Goal: Task Accomplishment & Management: Use online tool/utility

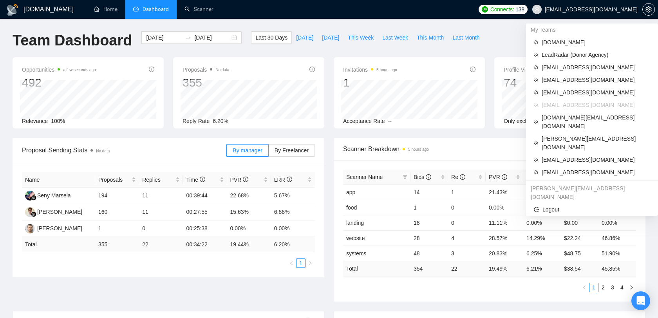
click at [603, 5] on span "[EMAIL_ADDRESS][DOMAIN_NAME]" at bounding box center [584, 9] width 115 height 25
click at [585, 168] on span "[EMAIL_ADDRESS][DOMAIN_NAME]" at bounding box center [595, 172] width 108 height 9
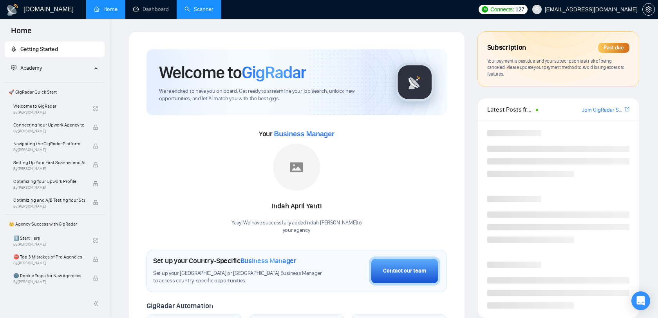
click at [191, 11] on link "Scanner" at bounding box center [198, 9] width 29 height 7
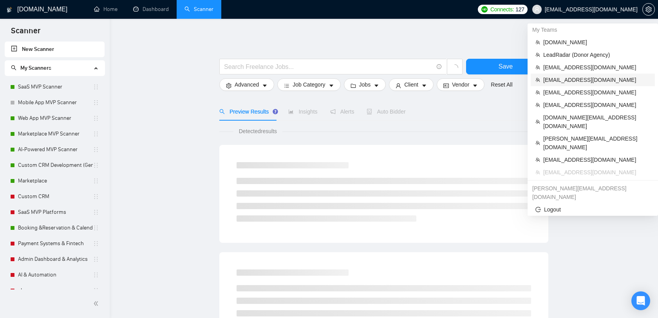
click at [569, 78] on span "[EMAIL_ADDRESS][DOMAIN_NAME]" at bounding box center [596, 80] width 107 height 9
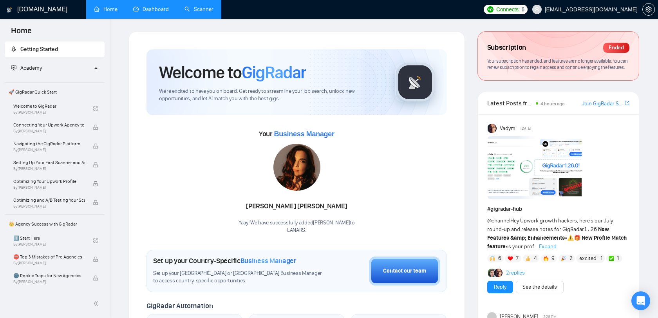
click at [156, 12] on link "Dashboard" at bounding box center [151, 9] width 36 height 7
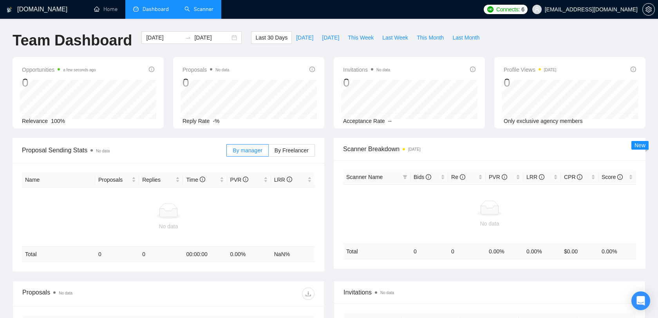
click at [187, 13] on link "Scanner" at bounding box center [198, 9] width 29 height 7
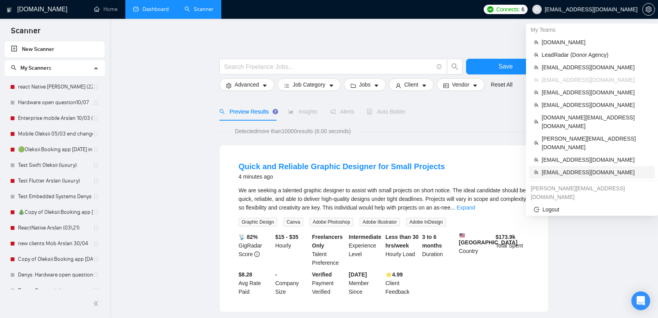
click at [581, 168] on span "[EMAIL_ADDRESS][DOMAIN_NAME]" at bounding box center [595, 172] width 108 height 9
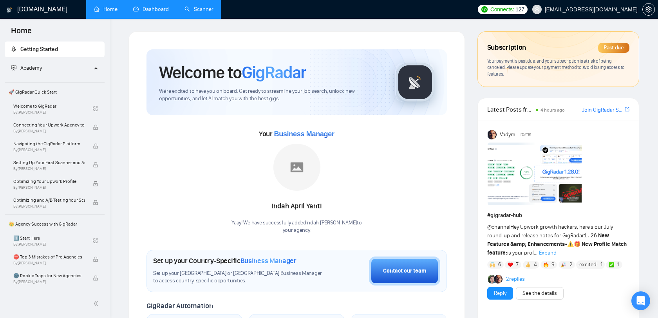
click at [158, 9] on link "Dashboard" at bounding box center [151, 9] width 36 height 7
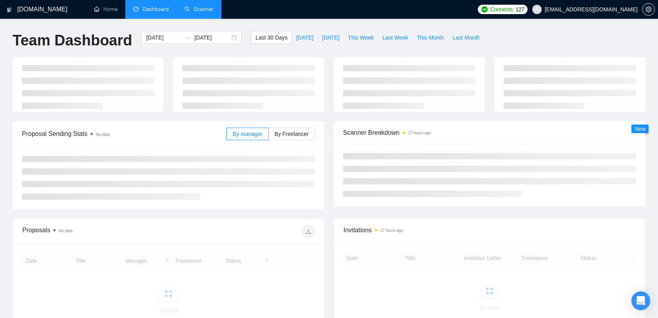
click at [195, 8] on link "Scanner" at bounding box center [198, 9] width 29 height 7
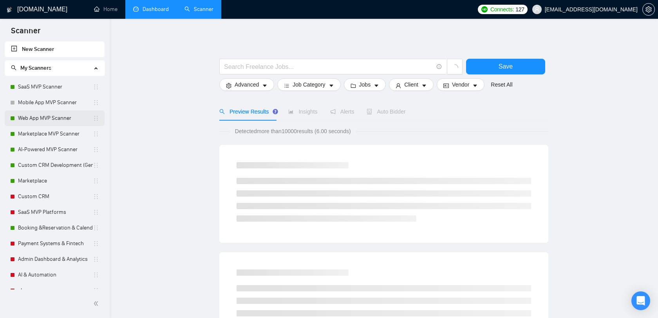
click at [56, 122] on link "Web App MVP Scanner" at bounding box center [55, 118] width 75 height 16
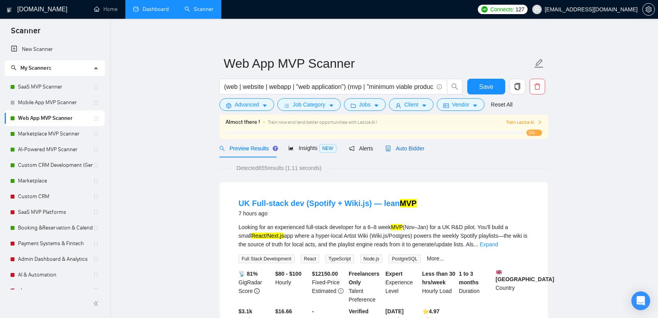
click at [420, 150] on span "Auto Bidder" at bounding box center [404, 148] width 39 height 6
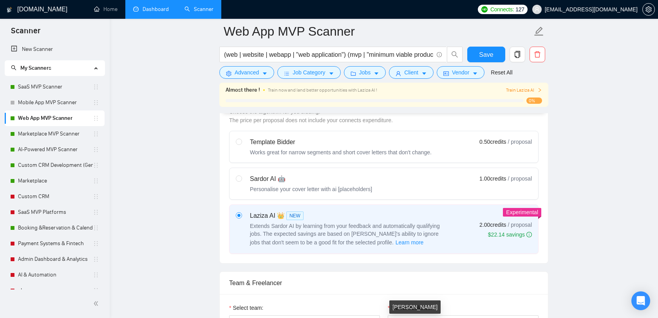
scroll to position [230, 0]
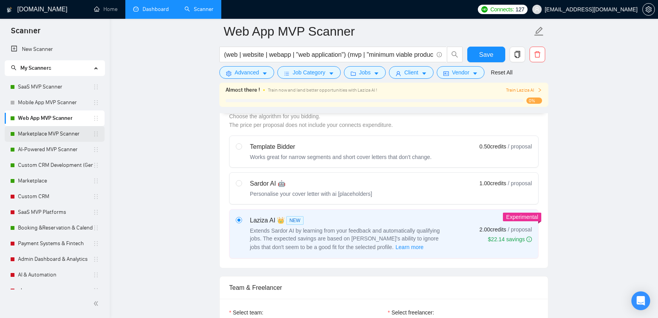
click at [59, 133] on link "Marketplace MVP Scanner" at bounding box center [55, 134] width 75 height 16
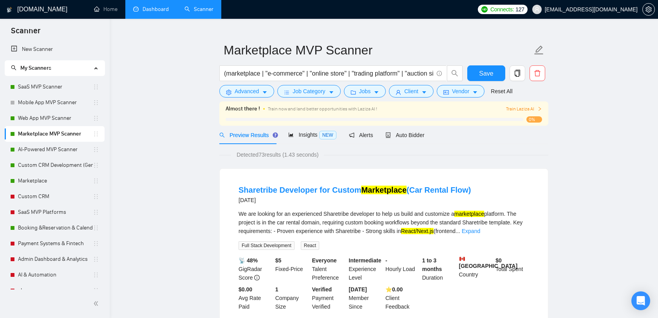
scroll to position [22, 0]
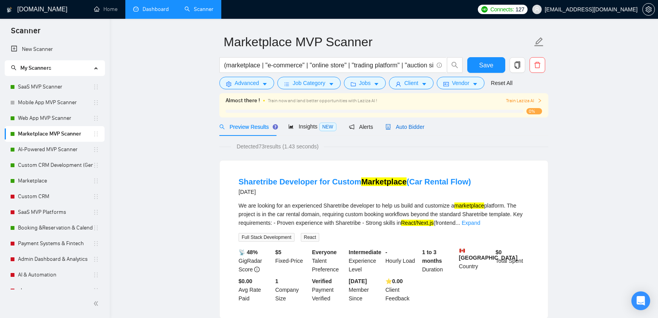
click at [396, 131] on div "Auto Bidder" at bounding box center [404, 127] width 39 height 9
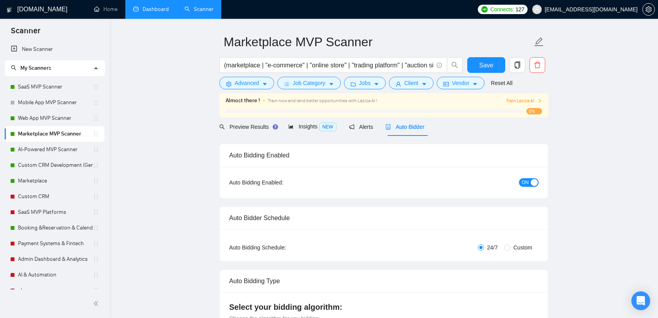
checkbox input "true"
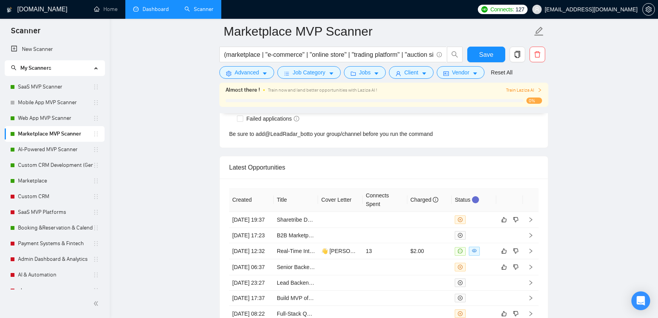
scroll to position [1889, 0]
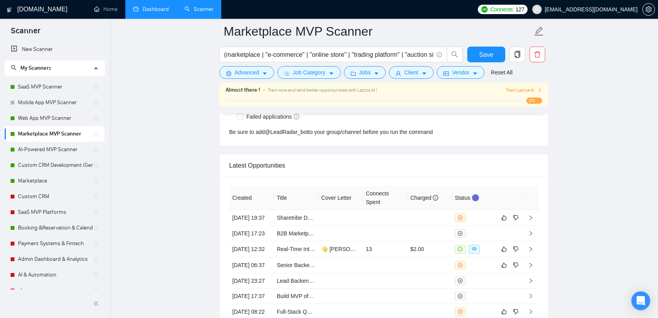
click at [607, 0] on span "[EMAIL_ADDRESS][DOMAIN_NAME]" at bounding box center [584, 9] width 115 height 25
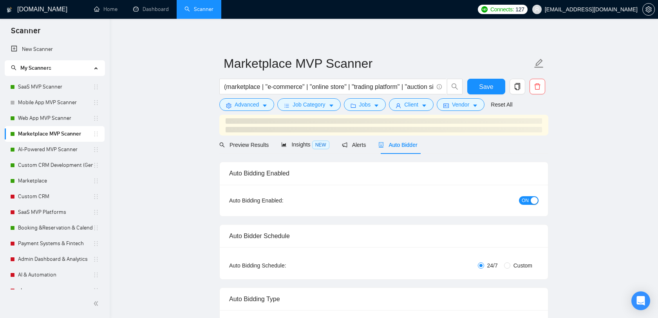
checkbox input "true"
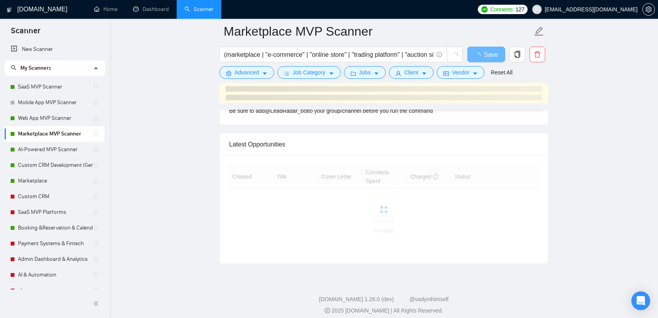
click at [587, 9] on span "[EMAIL_ADDRESS][DOMAIN_NAME]" at bounding box center [591, 9] width 93 height 0
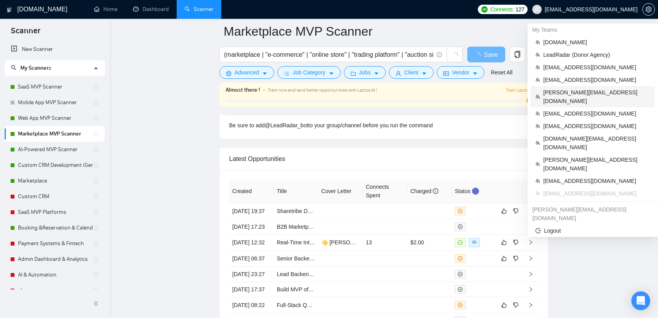
click at [584, 90] on span "[PERSON_NAME][EMAIL_ADDRESS][DOMAIN_NAME]" at bounding box center [596, 96] width 107 height 17
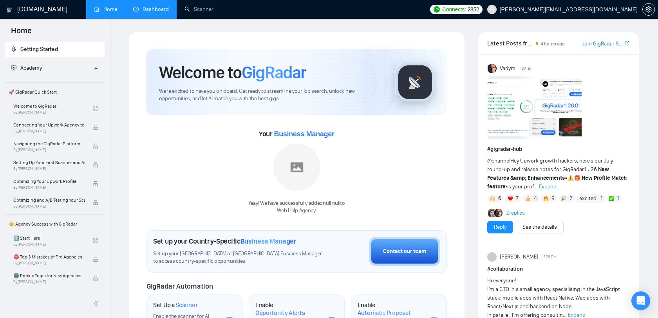
click at [156, 6] on link "Dashboard" at bounding box center [151, 9] width 36 height 7
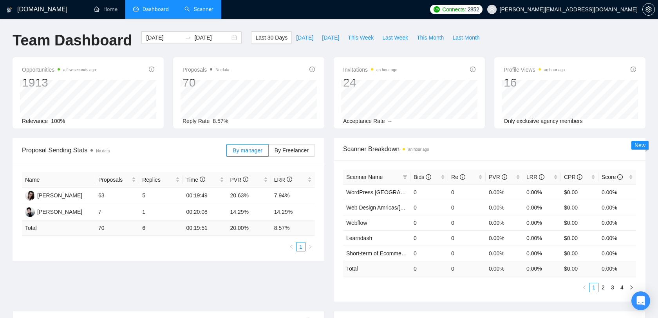
click at [206, 13] on link "Scanner" at bounding box center [198, 9] width 29 height 7
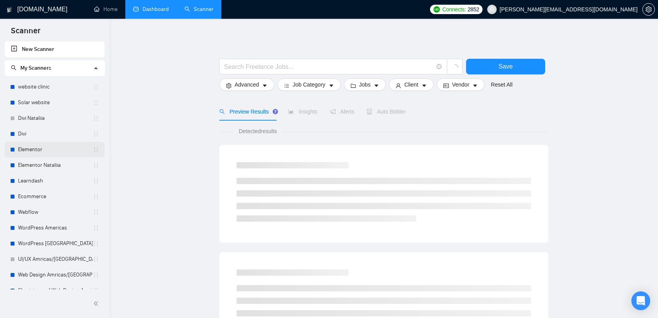
click at [49, 152] on link "Elementor" at bounding box center [55, 150] width 75 height 16
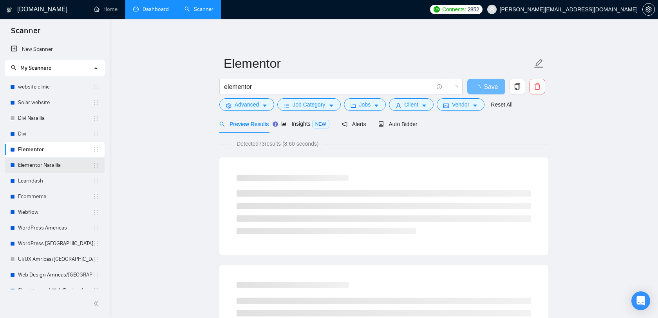
click at [50, 166] on link "Elementor Nataliia" at bounding box center [55, 165] width 75 height 16
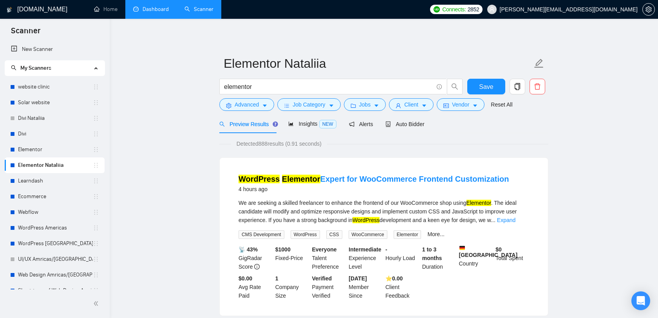
click at [143, 11] on link "Dashboard" at bounding box center [151, 9] width 36 height 7
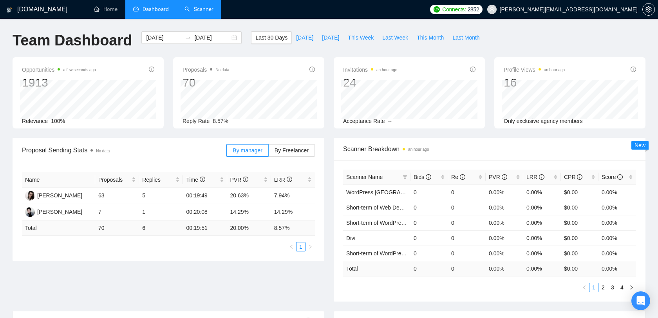
click at [206, 13] on link "Scanner" at bounding box center [198, 9] width 29 height 7
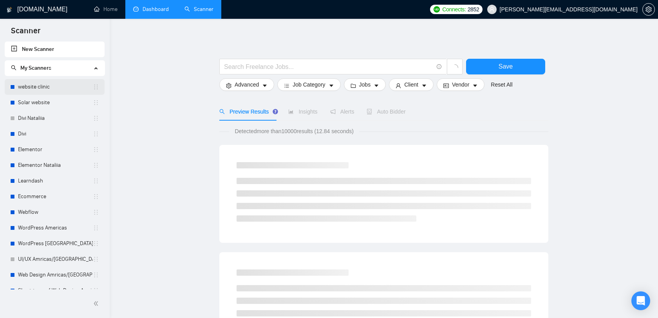
click at [43, 92] on link "website clinic" at bounding box center [55, 87] width 75 height 16
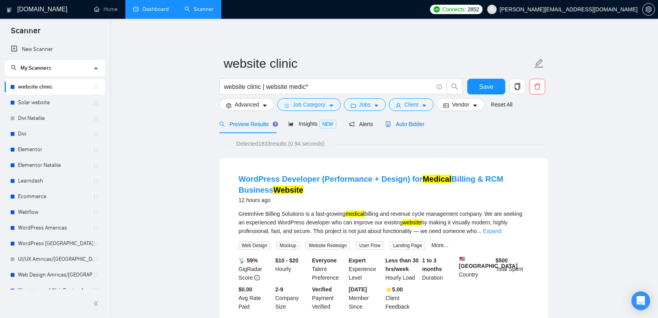
click at [414, 121] on span "Auto Bidder" at bounding box center [404, 124] width 39 height 6
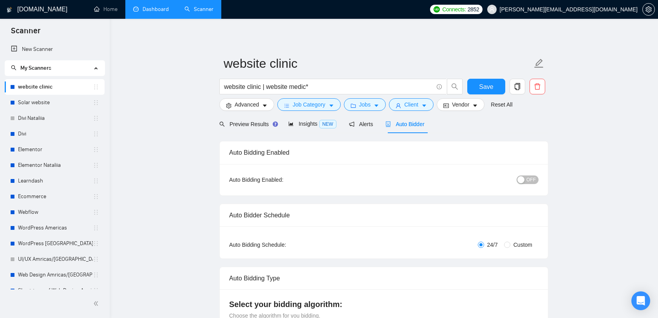
checkbox input "true"
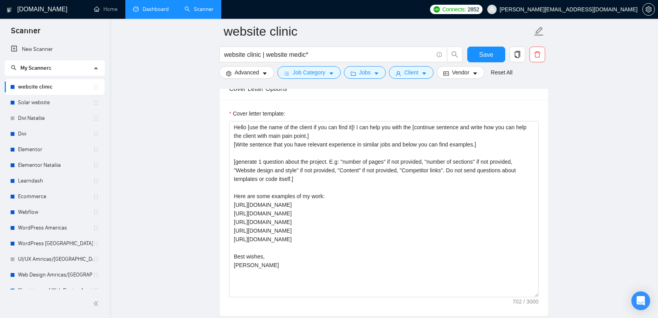
scroll to position [897, 0]
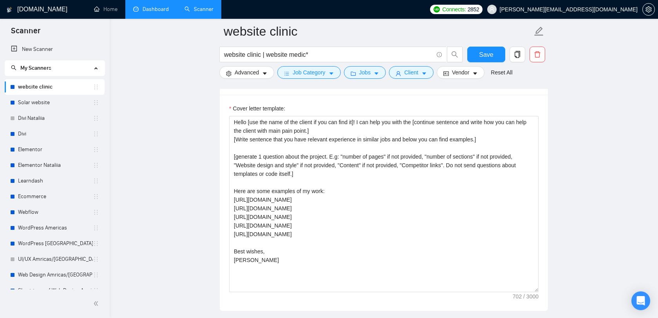
click at [649, 0] on div at bounding box center [648, 9] width 13 height 19
click at [648, 9] on icon "setting" at bounding box center [648, 9] width 6 height 6
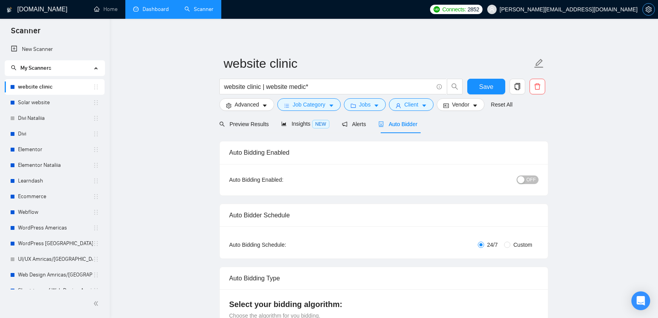
checkbox input "true"
click at [611, 9] on span "[PERSON_NAME][EMAIL_ADDRESS][DOMAIN_NAME]" at bounding box center [569, 9] width 138 height 0
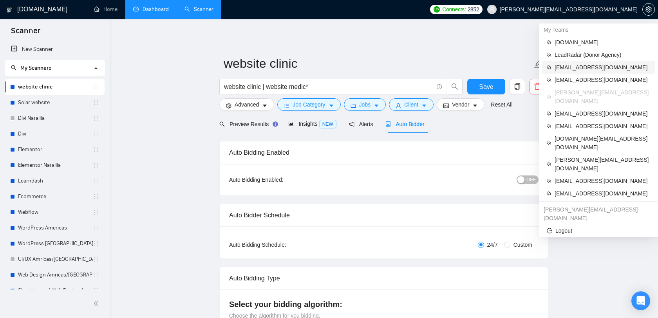
click at [593, 69] on span "[EMAIL_ADDRESS][DOMAIN_NAME]" at bounding box center [602, 67] width 96 height 9
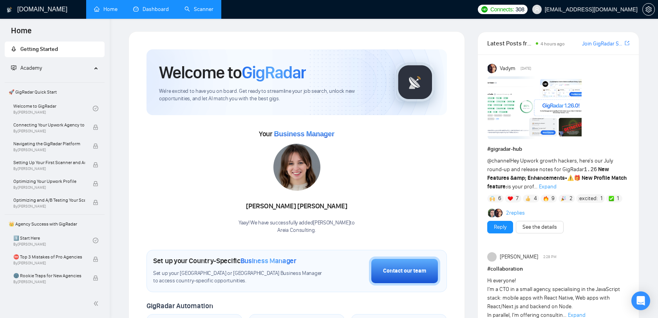
click at [159, 7] on link "Dashboard" at bounding box center [151, 9] width 36 height 7
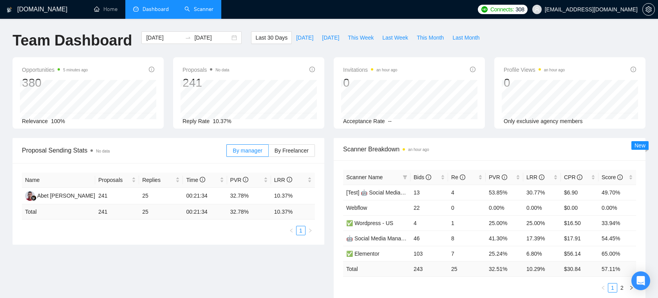
click at [607, 9] on span "[EMAIL_ADDRESS][DOMAIN_NAME]" at bounding box center [591, 9] width 93 height 0
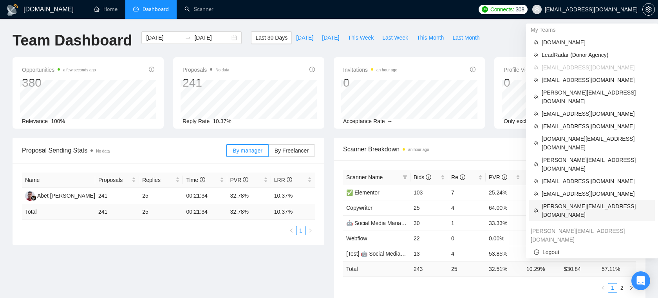
click at [589, 202] on span "[PERSON_NAME][EMAIL_ADDRESS][DOMAIN_NAME]" at bounding box center [595, 210] width 108 height 17
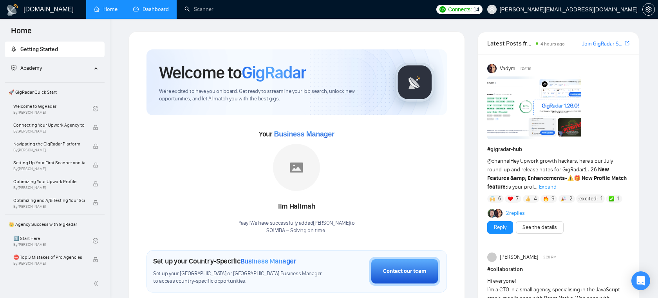
click at [154, 9] on link "Dashboard" at bounding box center [151, 9] width 36 height 7
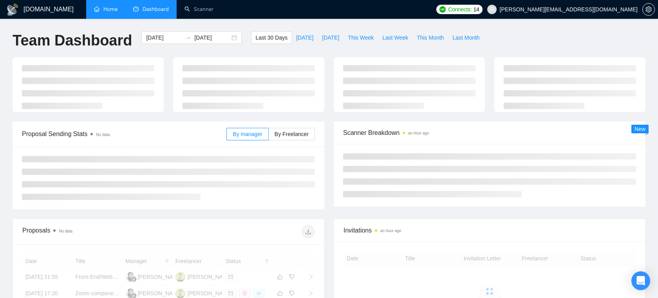
click at [109, 11] on link "Home" at bounding box center [105, 9] width 23 height 7
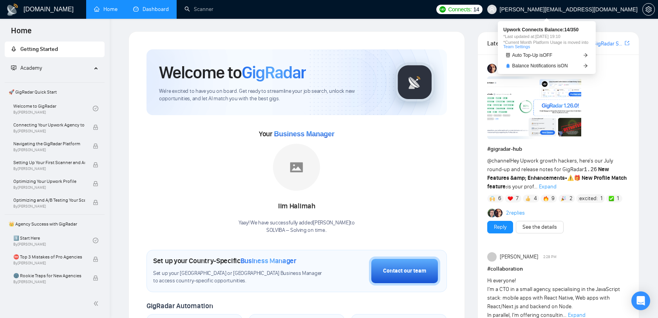
click at [471, 8] on span "Connects:" at bounding box center [459, 9] width 23 height 9
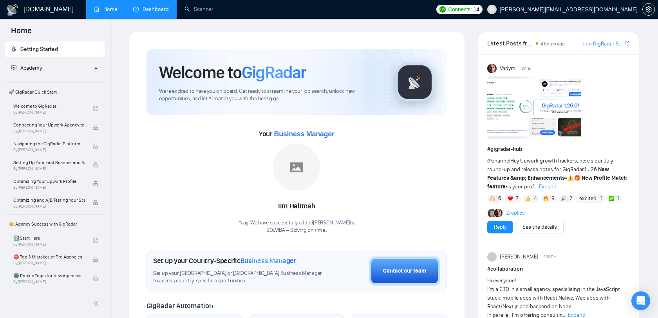
click at [144, 7] on link "Dashboard" at bounding box center [151, 9] width 36 height 7
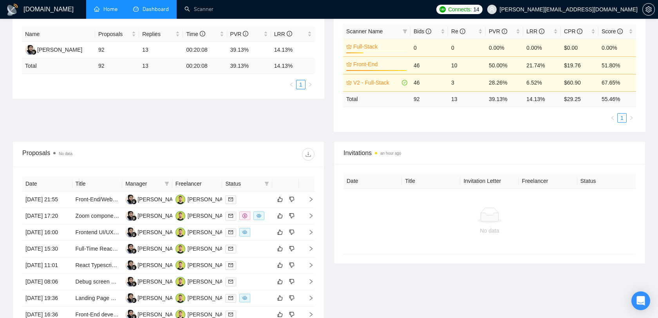
scroll to position [148, 0]
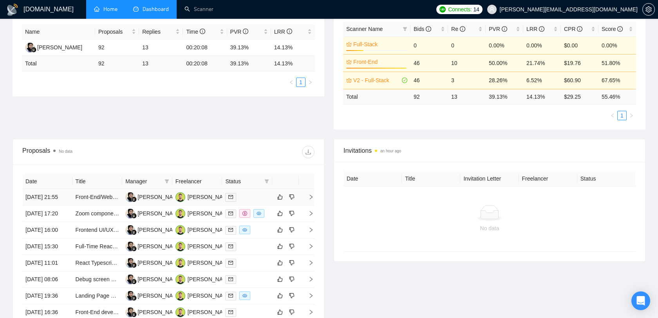
click at [245, 200] on div at bounding box center [247, 197] width 44 height 9
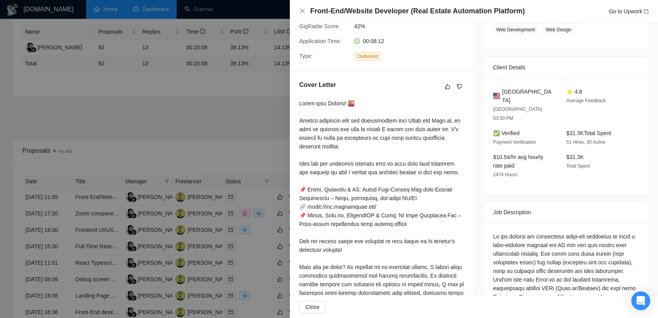
scroll to position [176, 0]
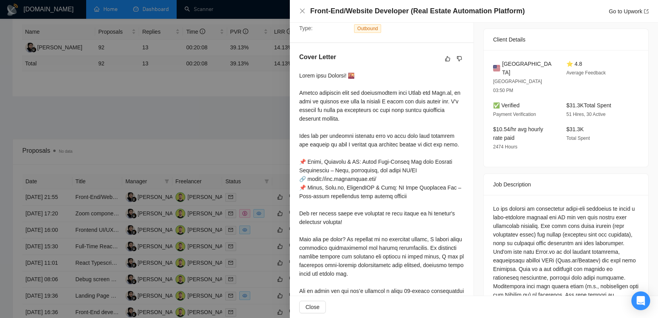
drag, startPoint x: 266, startPoint y: 101, endPoint x: 319, endPoint y: 87, distance: 55.7
click at [266, 101] on div at bounding box center [329, 159] width 658 height 318
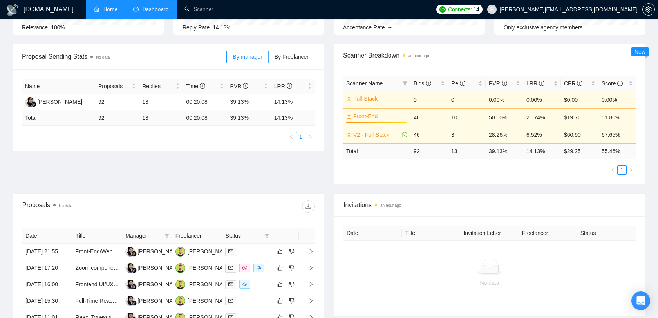
scroll to position [0, 0]
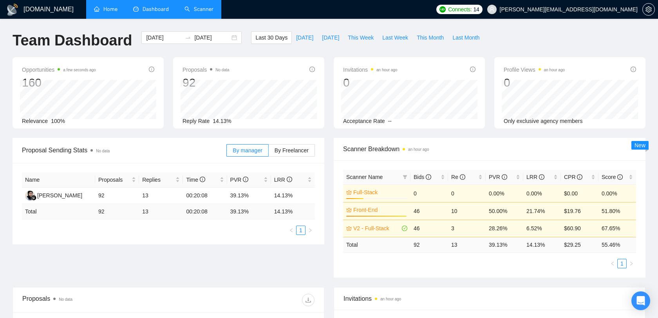
click at [199, 13] on link "Scanner" at bounding box center [198, 9] width 29 height 7
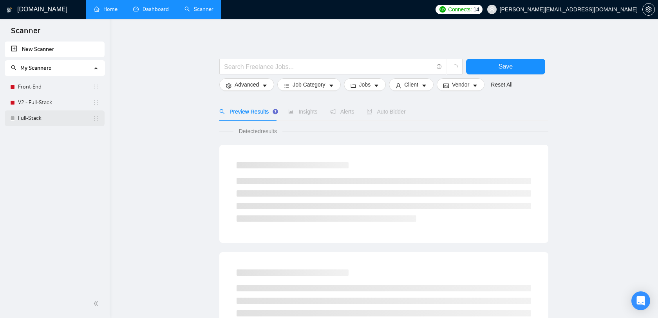
click at [48, 118] on link "Full-Stack" at bounding box center [55, 118] width 75 height 16
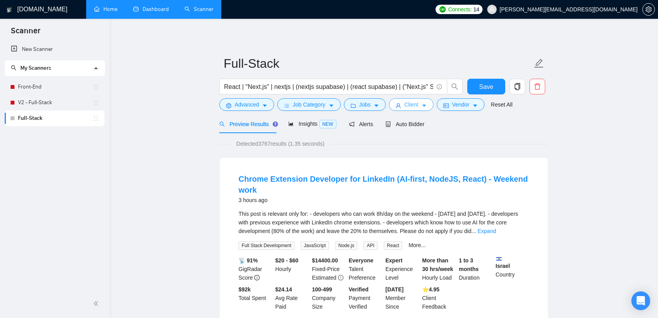
click at [411, 105] on span "Client" at bounding box center [411, 104] width 14 height 9
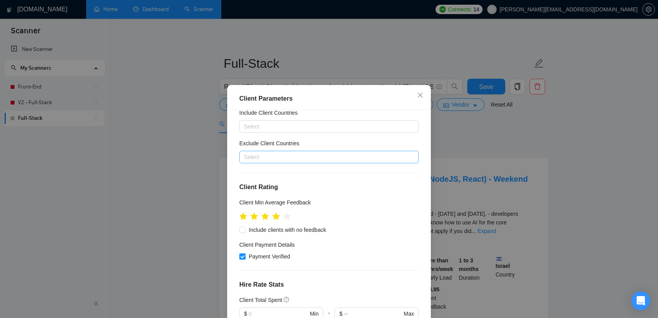
scroll to position [36, 0]
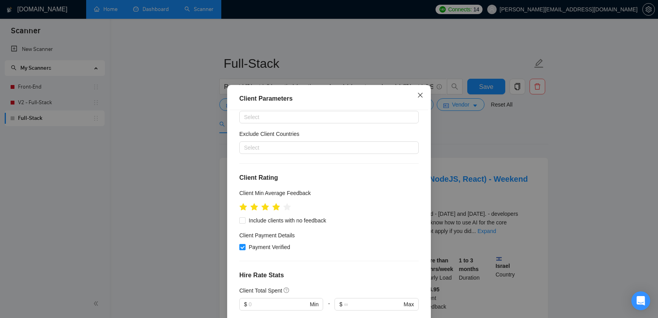
click at [420, 97] on icon "close" at bounding box center [420, 95] width 6 height 6
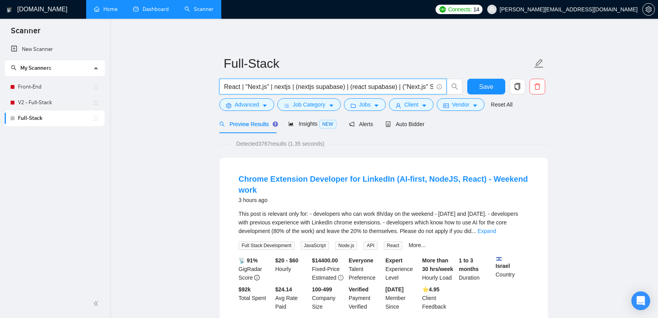
drag, startPoint x: 239, startPoint y: 84, endPoint x: 318, endPoint y: 81, distance: 78.7
click at [318, 81] on span "React | "Next.js" | nextjs | (nextjs supabase) | (react supabase) | ("Next.js" …" at bounding box center [332, 87] width 227 height 16
click at [314, 85] on input "React | "Next.js" | nextjs | (nextjs supabase) | (react supabase) | ("Next.js" …" at bounding box center [328, 87] width 209 height 10
drag, startPoint x: 406, startPoint y: 87, endPoint x: 398, endPoint y: 88, distance: 7.9
click at [398, 88] on input "React | "Next.js" | nextjs | (nextjs supabase) | (react supabase) | ("Next.js" …" at bounding box center [328, 87] width 209 height 10
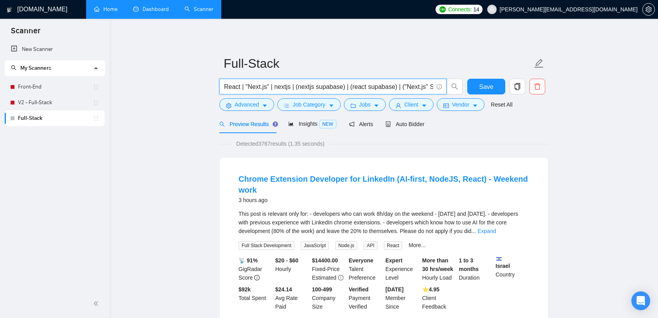
click at [394, 88] on input "React | "Next.js" | nextjs | (nextjs supabase) | (react supabase) | ("Next.js" …" at bounding box center [328, 87] width 209 height 10
drag, startPoint x: 337, startPoint y: 87, endPoint x: 451, endPoint y: 87, distance: 113.9
click at [451, 87] on span "React | "Next.js" | nextjs | (nextjs supabase) | (react supabase) | ("Next.js" …" at bounding box center [341, 87] width 244 height 16
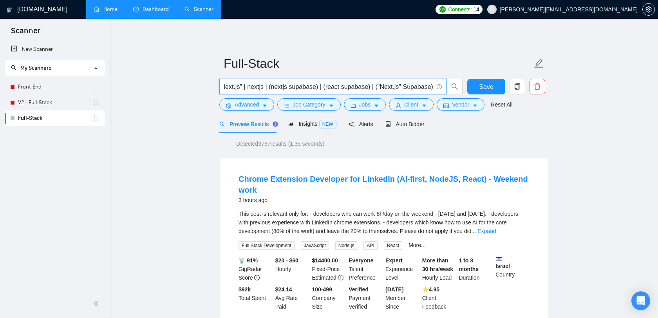
scroll to position [0, 0]
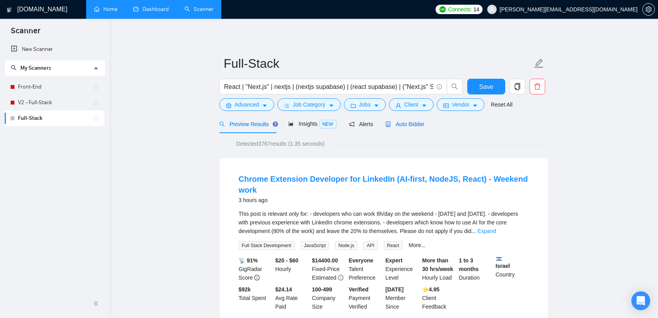
click at [411, 125] on span "Auto Bidder" at bounding box center [404, 124] width 39 height 6
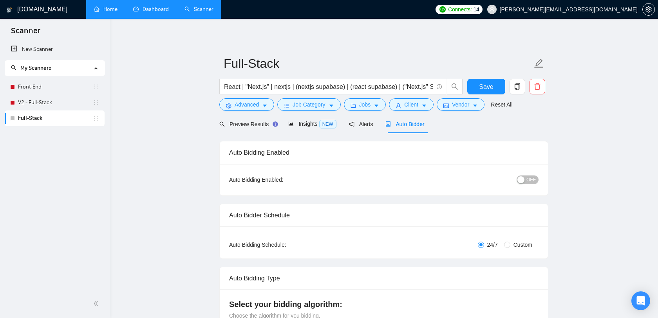
checkbox input "true"
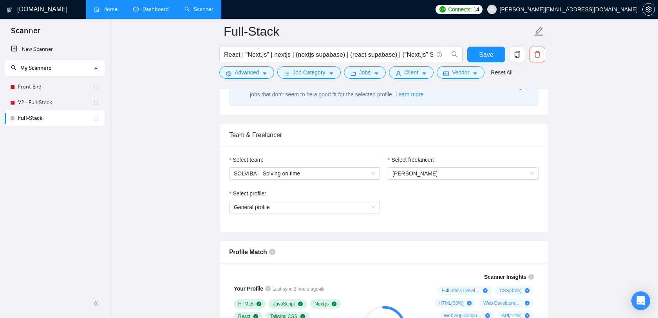
scroll to position [358, 0]
click at [409, 172] on span "[PERSON_NAME]" at bounding box center [414, 174] width 45 height 6
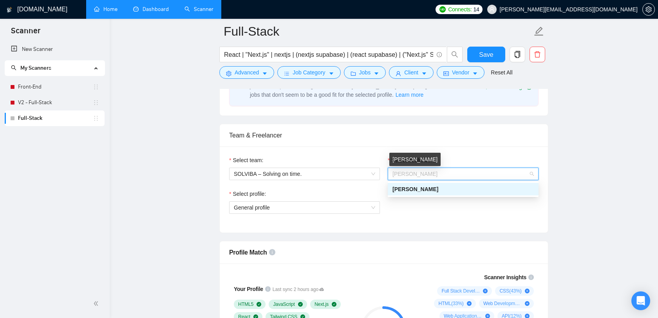
click at [409, 172] on span "[PERSON_NAME]" at bounding box center [414, 174] width 45 height 6
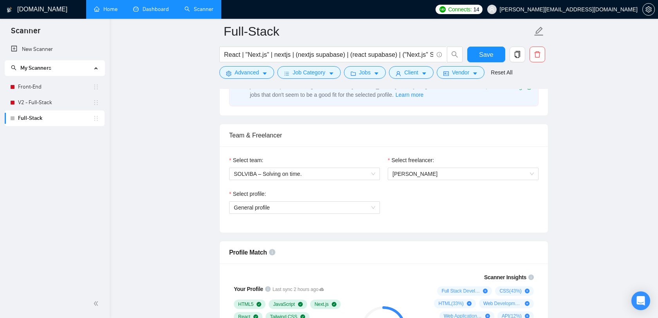
click at [466, 129] on div "Team & Freelancer" at bounding box center [383, 135] width 309 height 22
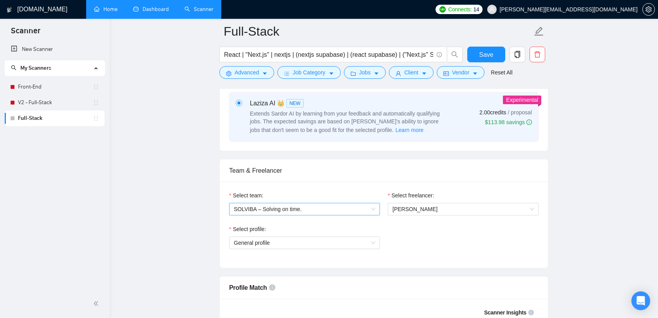
scroll to position [323, 0]
click at [444, 207] on span "[PERSON_NAME]" at bounding box center [462, 209] width 141 height 12
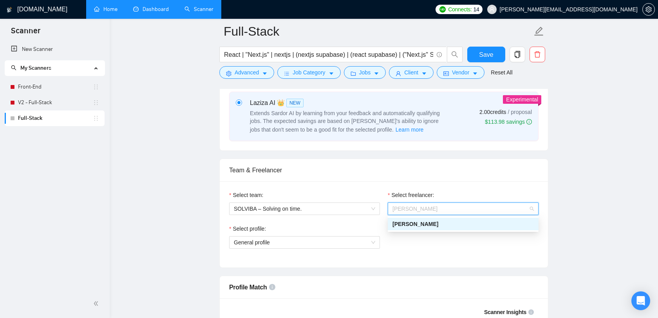
click at [429, 241] on div "Select profile: General profile" at bounding box center [383, 241] width 317 height 34
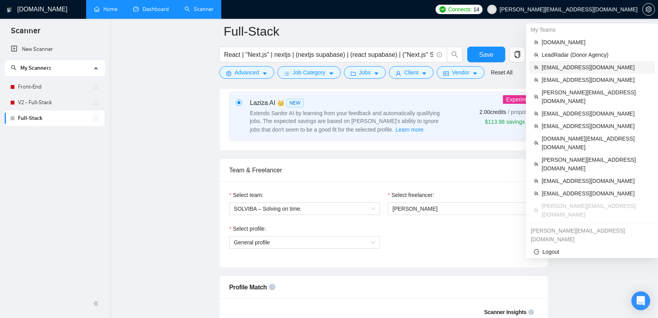
click at [582, 69] on span "[EMAIL_ADDRESS][DOMAIN_NAME]" at bounding box center [595, 67] width 108 height 9
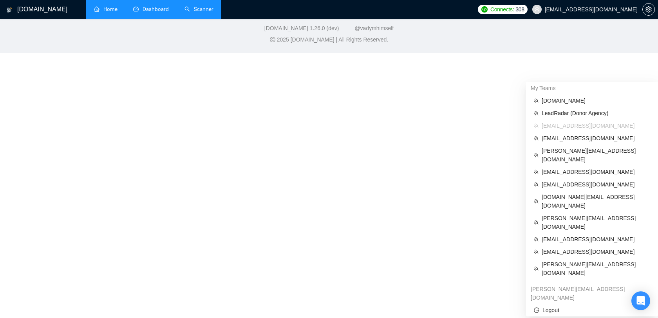
scroll to position [222, 0]
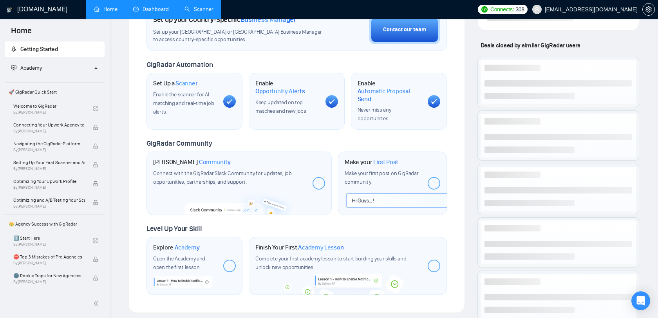
click at [151, 6] on link "Dashboard" at bounding box center [151, 9] width 36 height 7
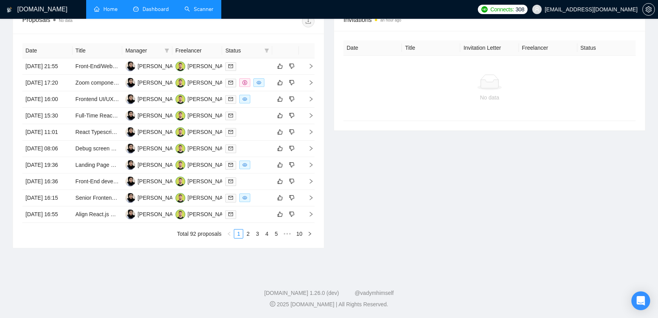
scroll to position [121, 0]
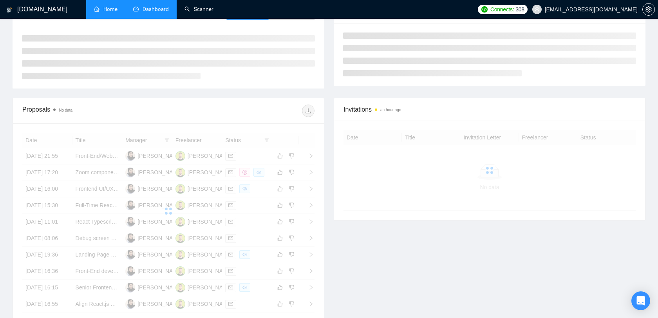
drag, startPoint x: 203, startPoint y: 9, endPoint x: 192, endPoint y: 49, distance: 41.0
click at [202, 9] on link "Scanner" at bounding box center [198, 9] width 29 height 7
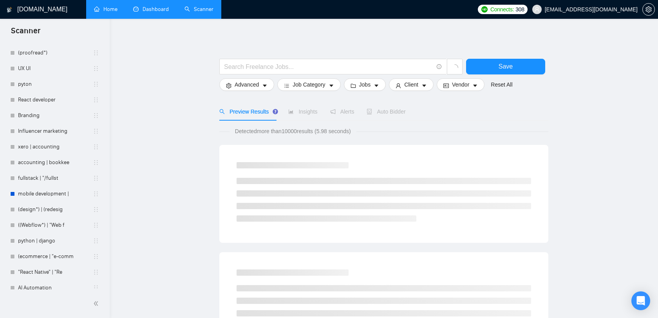
scroll to position [401, 0]
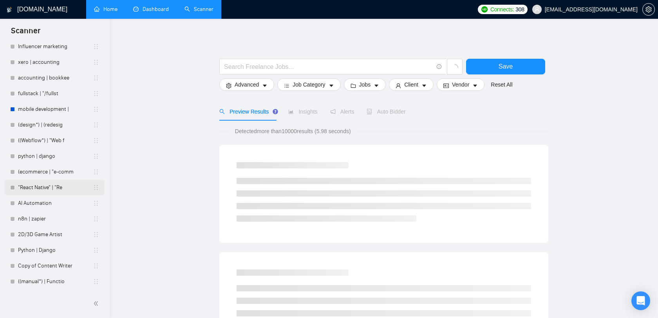
click at [44, 187] on link ""React Native" | "Re" at bounding box center [55, 188] width 75 height 16
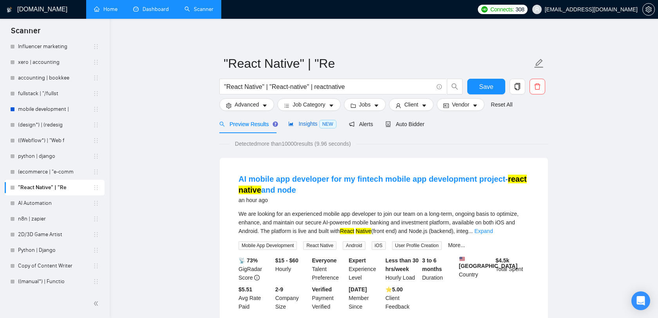
click at [300, 124] on span "Insights NEW" at bounding box center [312, 124] width 48 height 6
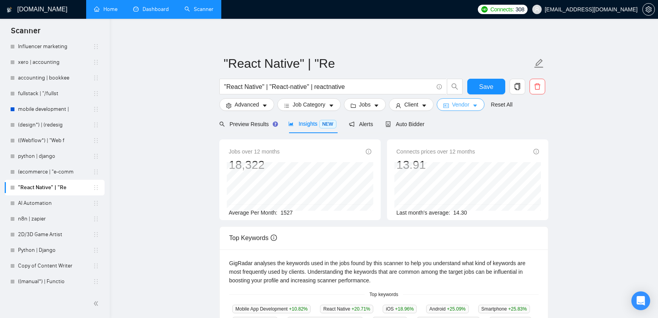
click at [465, 106] on span "Vendor" at bounding box center [460, 104] width 17 height 9
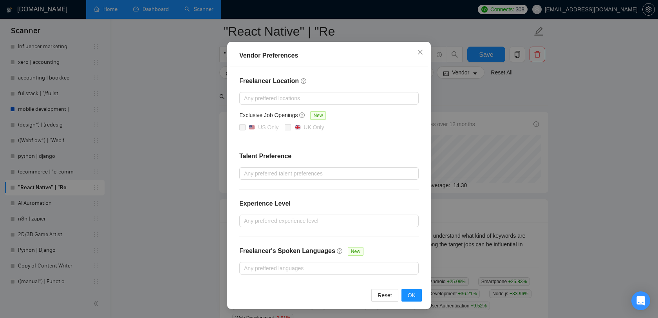
scroll to position [57, 0]
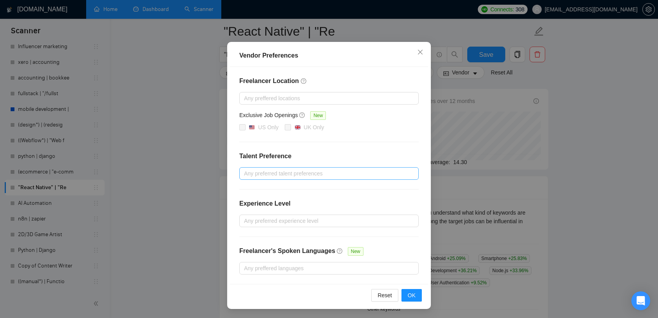
click at [314, 171] on div at bounding box center [325, 173] width 168 height 9
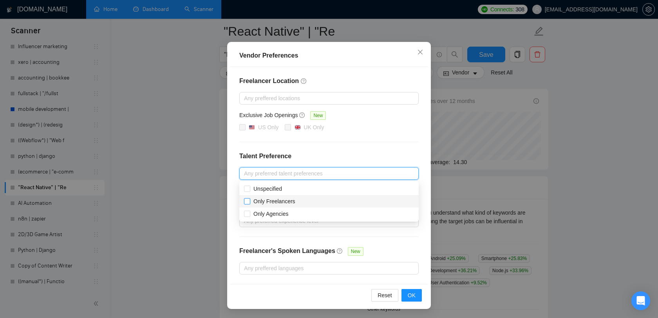
click at [245, 203] on input "Only Freelancers" at bounding box center [246, 200] width 5 height 5
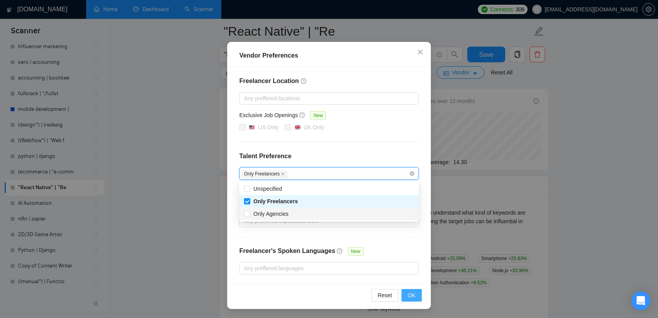
click at [415, 293] on span "OK" at bounding box center [412, 295] width 8 height 9
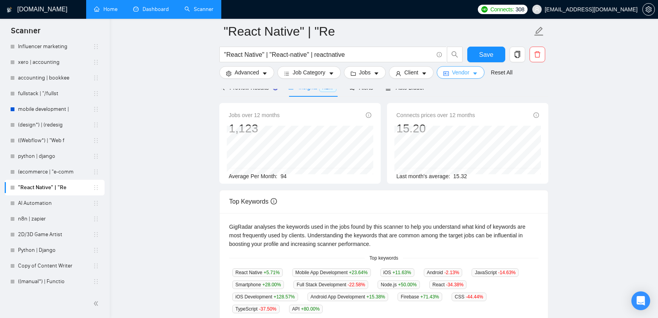
scroll to position [37, 0]
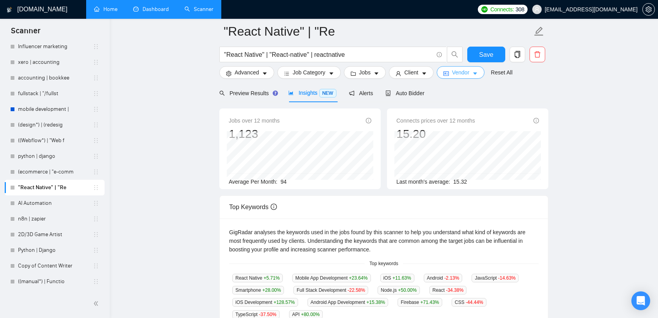
click at [462, 74] on span "Vendor" at bounding box center [460, 72] width 17 height 9
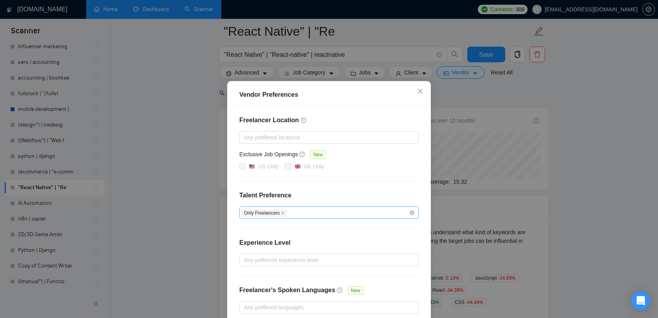
scroll to position [44, 0]
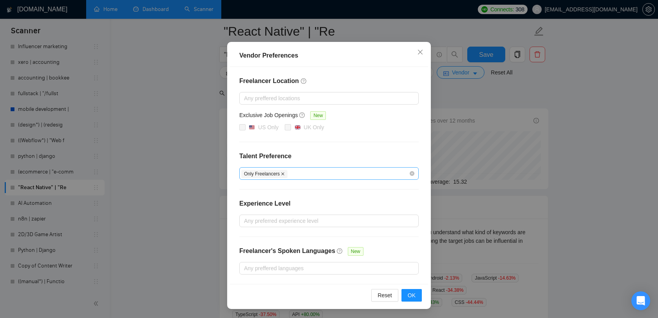
click at [284, 174] on icon "close" at bounding box center [283, 174] width 4 height 4
checkbox input "false"
click at [279, 172] on div at bounding box center [325, 173] width 168 height 9
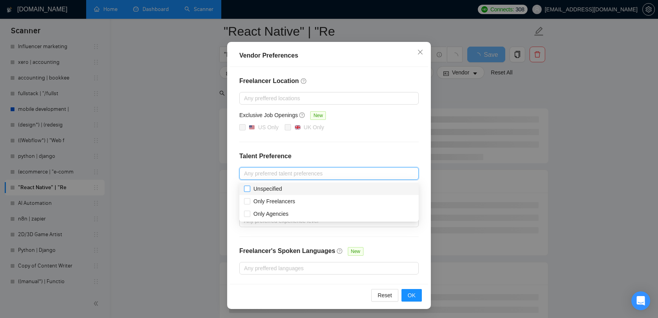
click at [247, 189] on input "Unspecified" at bounding box center [246, 188] width 5 height 5
checkbox input "true"
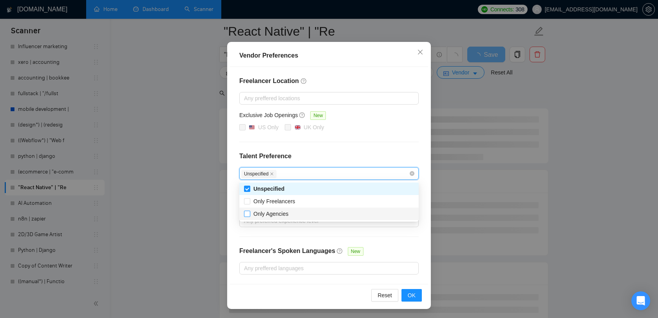
click at [246, 215] on input "Only Agencies" at bounding box center [246, 213] width 5 height 5
checkbox input "true"
click at [378, 235] on div "Freelancer Location Any preffered locations Exclusive Job Openings New US Only …" at bounding box center [329, 175] width 198 height 217
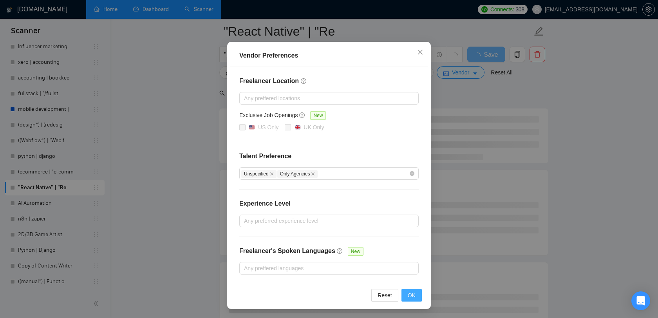
click at [413, 291] on span "OK" at bounding box center [412, 295] width 8 height 9
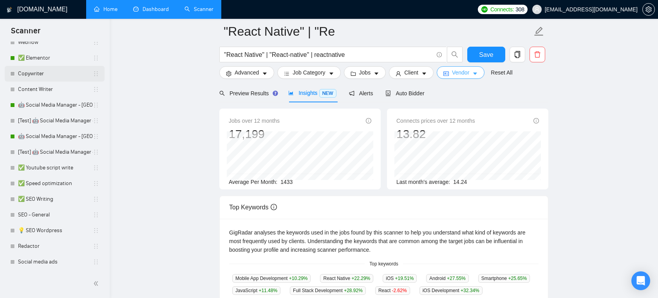
scroll to position [35, 0]
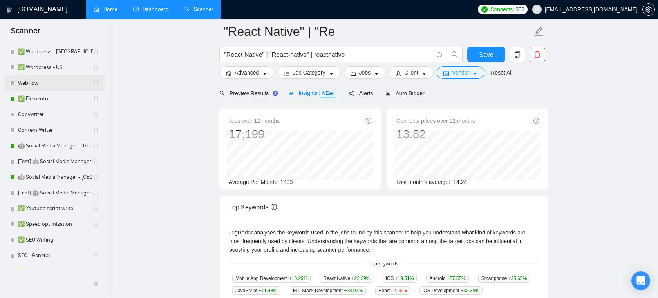
click at [61, 84] on link "Webflow" at bounding box center [55, 83] width 75 height 16
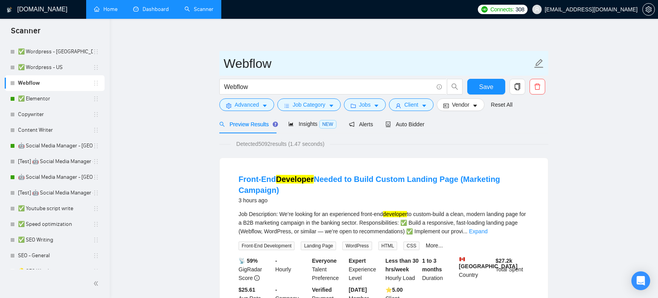
click at [271, 59] on input "Webflow" at bounding box center [378, 64] width 309 height 20
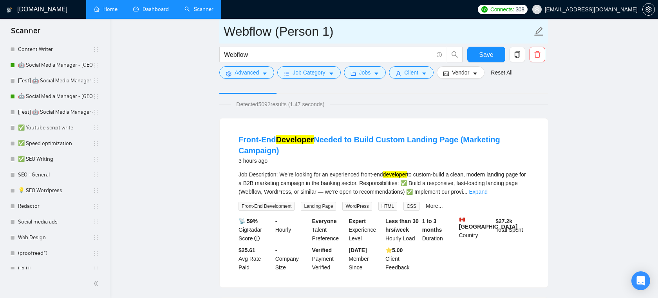
scroll to position [113, 0]
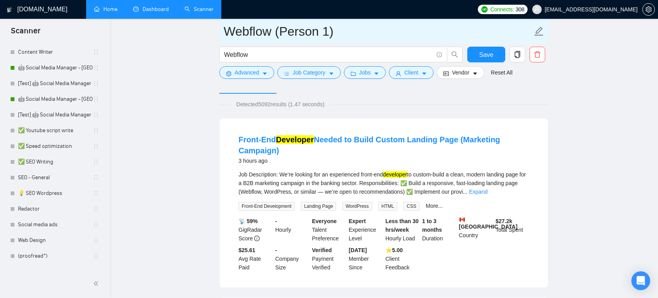
click at [337, 32] on input "Webflow (Person 1)" at bounding box center [378, 32] width 309 height 20
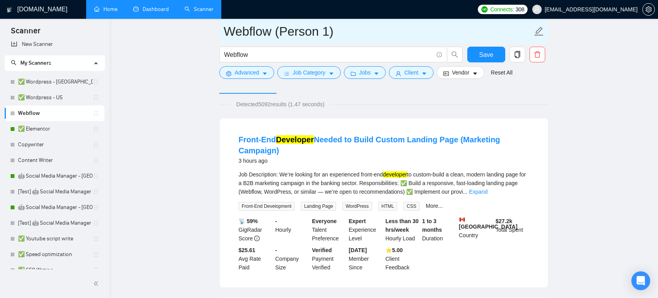
scroll to position [0, 0]
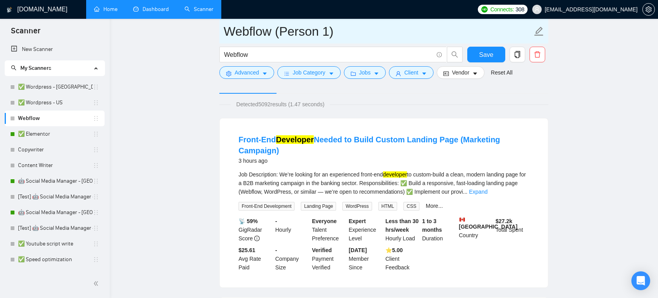
click at [337, 32] on input "Webflow (Person 1)" at bounding box center [378, 32] width 309 height 20
type input "Webflow"
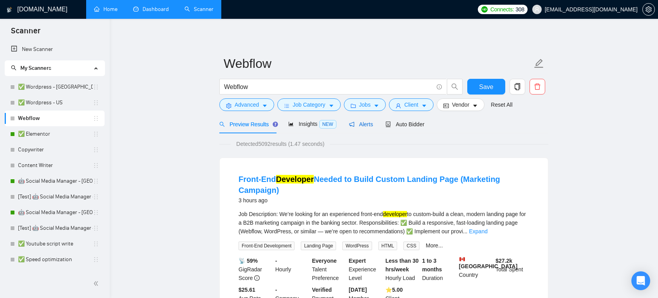
click at [368, 126] on span "Alerts" at bounding box center [361, 124] width 24 height 6
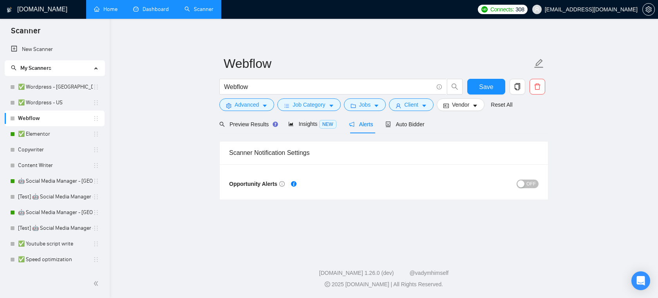
click at [527, 182] on span "OFF" at bounding box center [530, 183] width 9 height 9
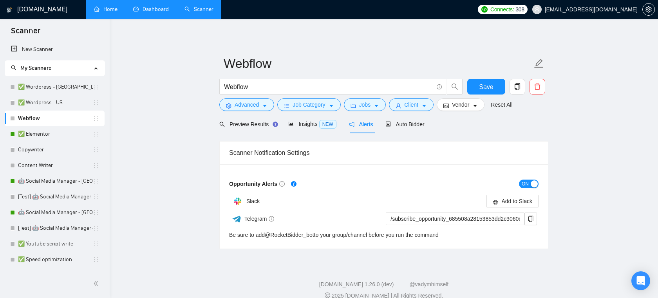
click at [529, 185] on button "ON" at bounding box center [529, 183] width 20 height 9
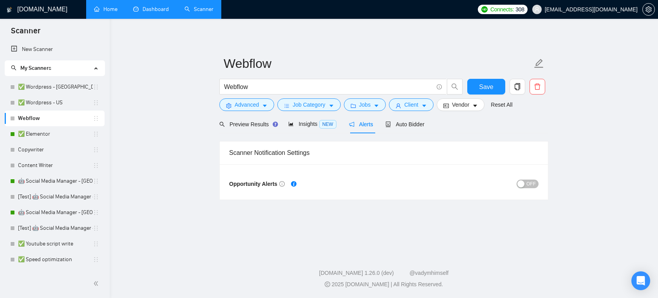
click at [161, 13] on link "Dashboard" at bounding box center [151, 9] width 36 height 7
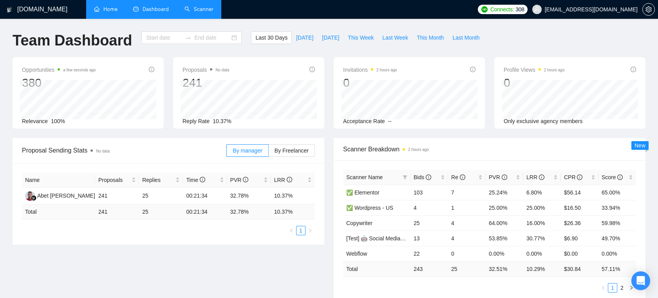
type input "[DATE]"
click at [196, 11] on link "Scanner" at bounding box center [198, 9] width 29 height 7
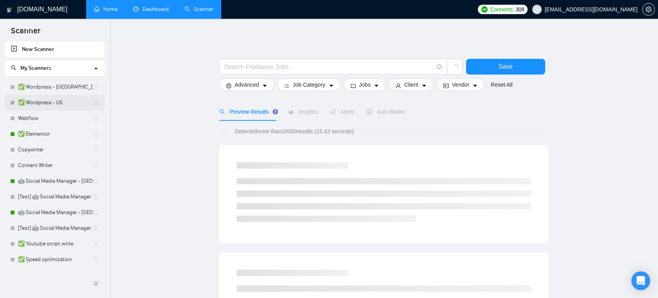
click at [63, 104] on link "✅ Wordpress - US" at bounding box center [55, 103] width 75 height 16
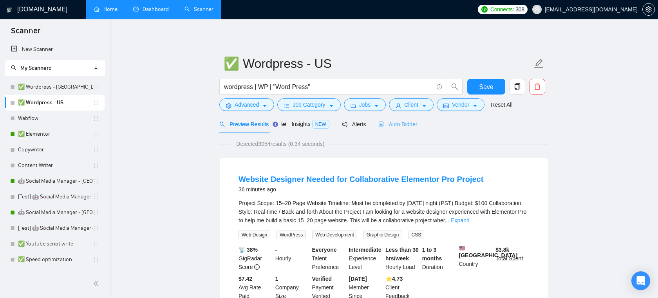
click at [403, 129] on div "Auto Bidder" at bounding box center [397, 124] width 39 height 18
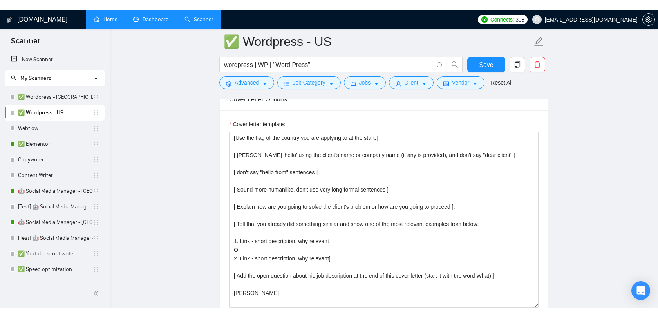
scroll to position [889, 0]
